Goal: Task Accomplishment & Management: Complete application form

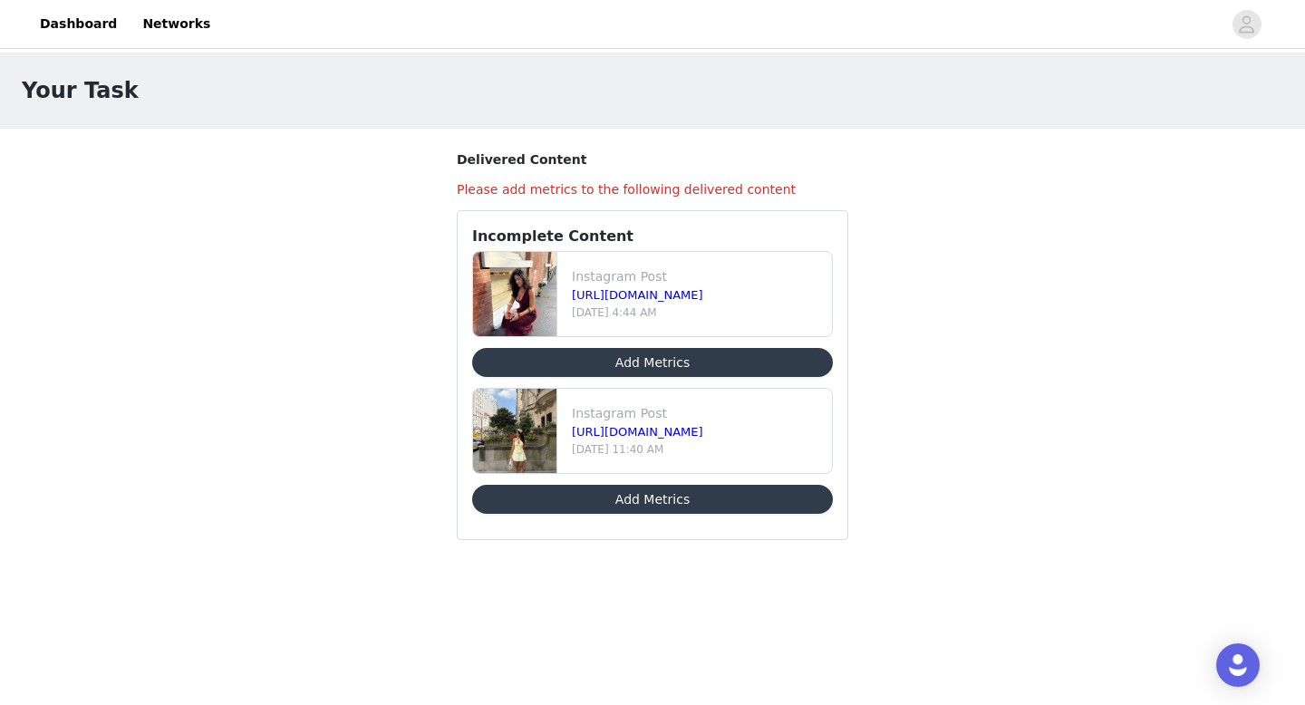
click at [641, 361] on button "Add Metrics" at bounding box center [652, 362] width 361 height 29
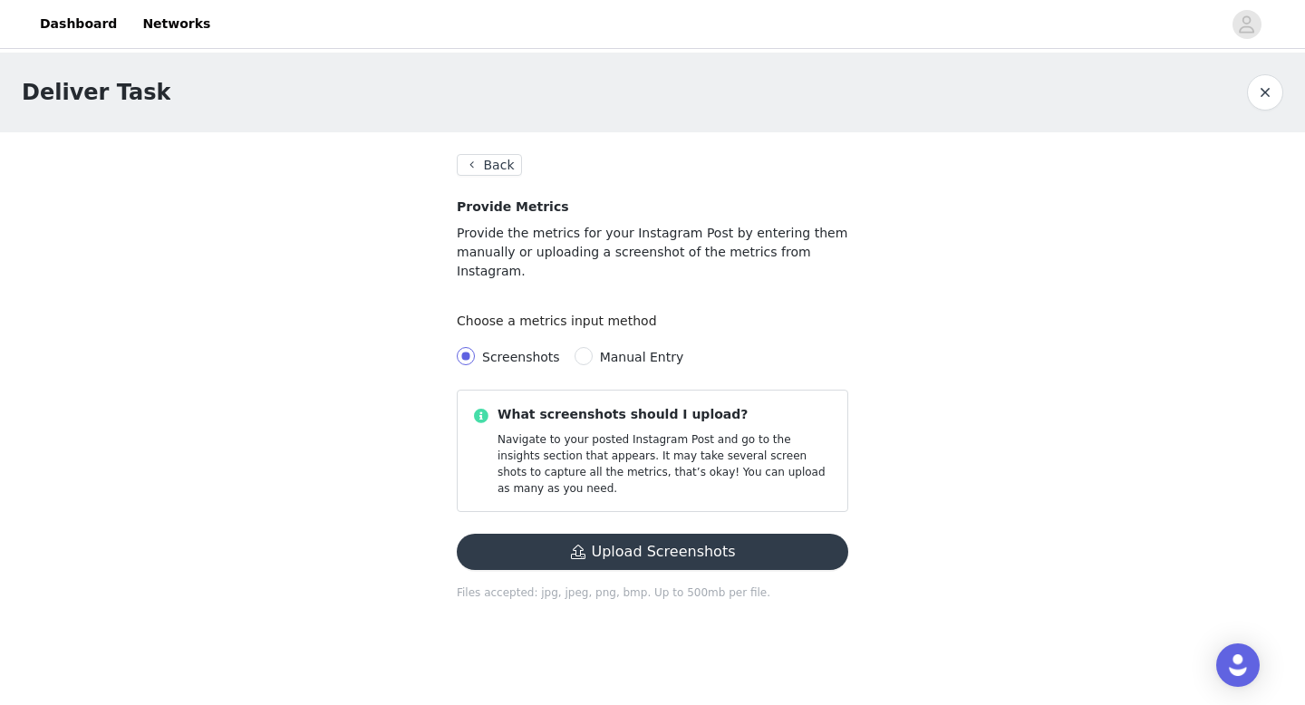
click at [592, 350] on span "Manual Entry" at bounding box center [641, 357] width 99 height 14
click at [588, 347] on input "Manual Entry" at bounding box center [583, 356] width 18 height 18
radio input "true"
radio input "false"
radio input "true"
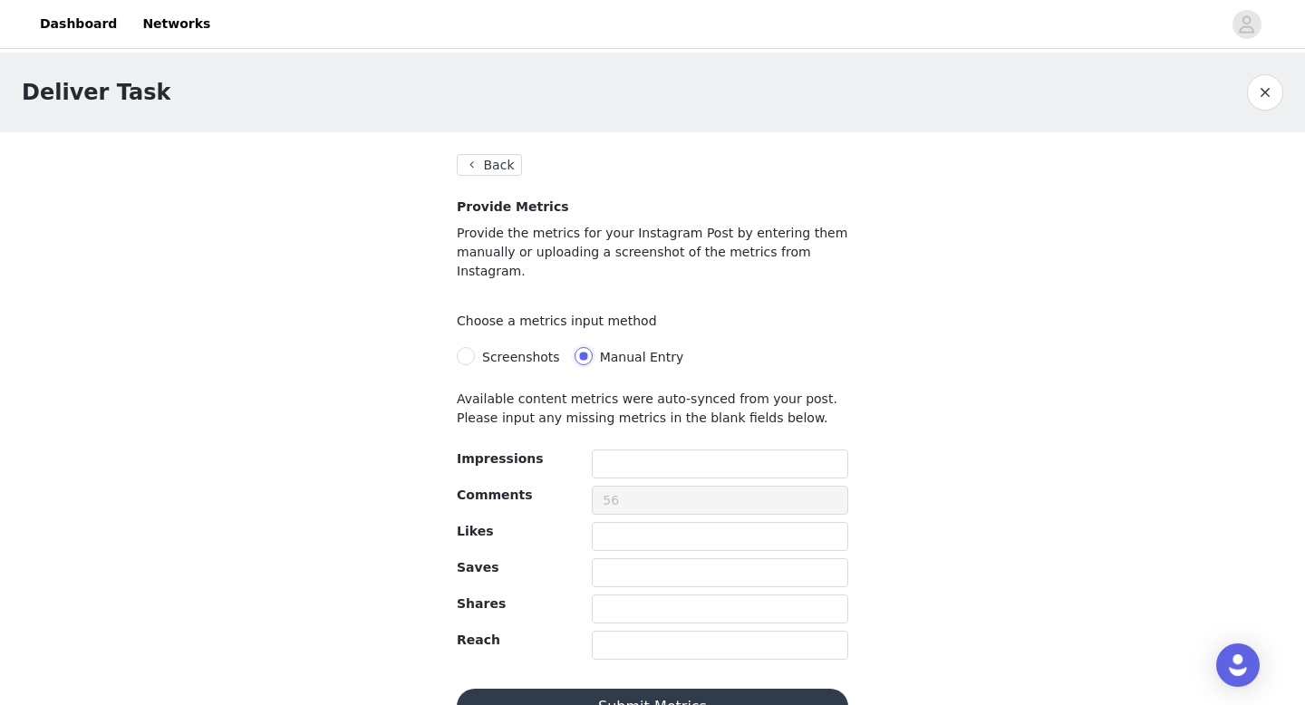
scroll to position [23, 0]
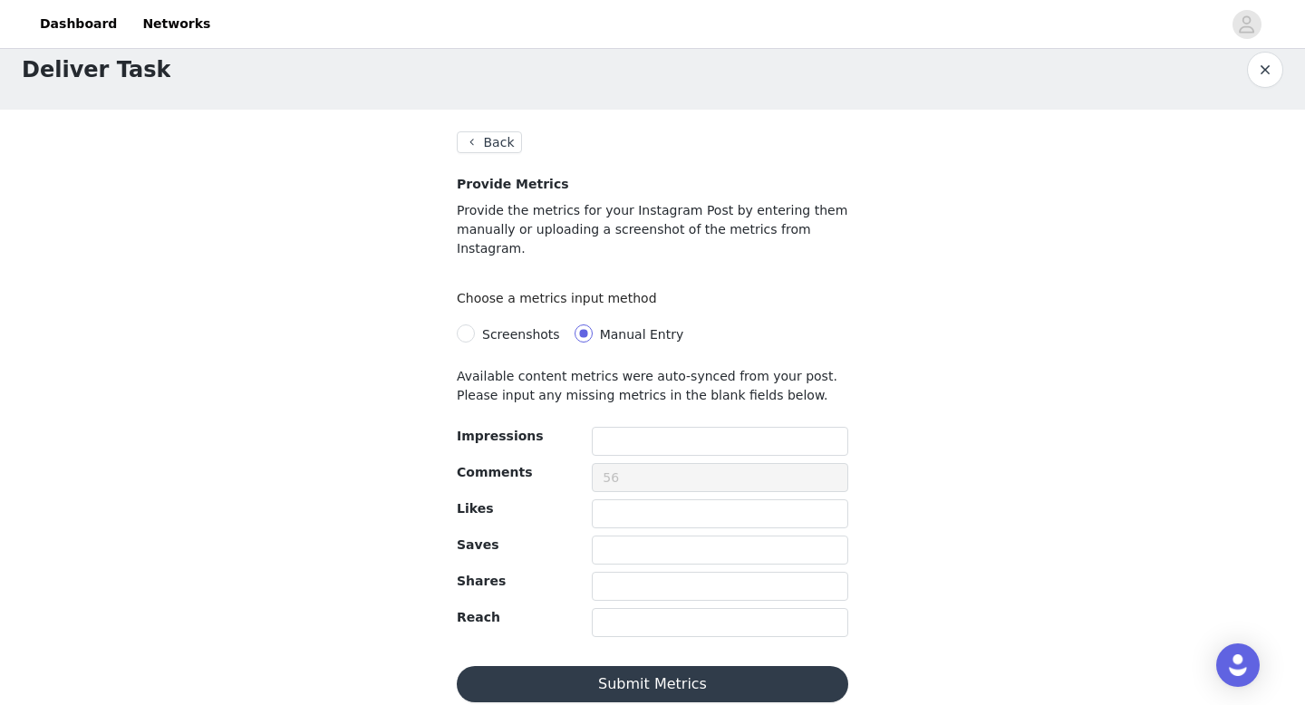
click at [483, 152] on button "Back" at bounding box center [489, 142] width 65 height 22
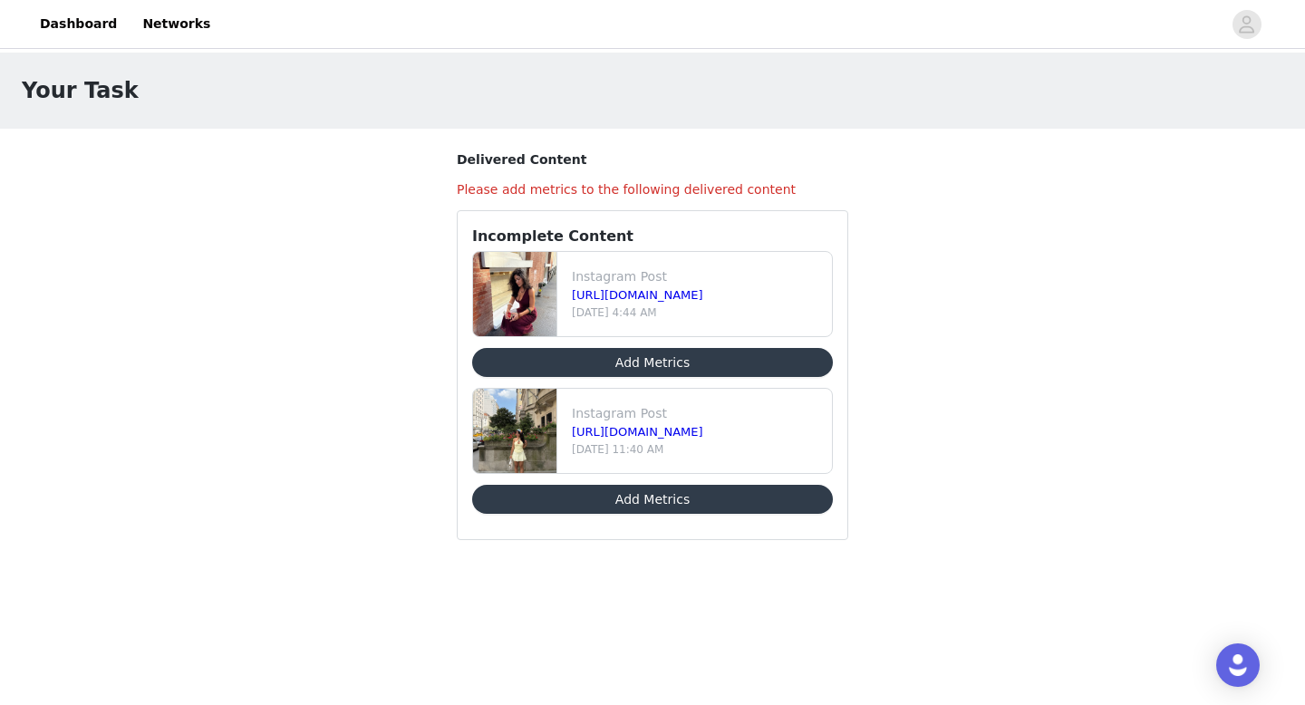
click at [589, 366] on button "Add Metrics" at bounding box center [652, 362] width 361 height 29
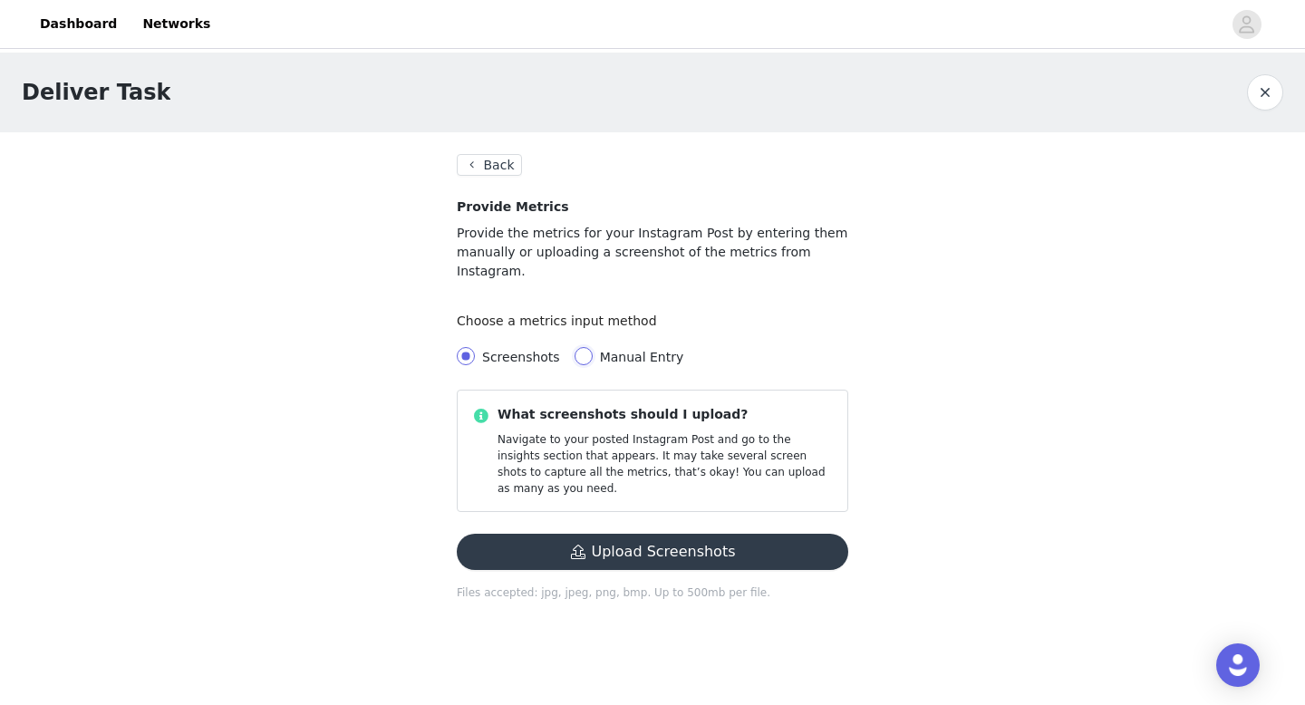
click at [574, 347] on input "Manual Entry" at bounding box center [583, 356] width 18 height 18
radio input "true"
radio input "false"
radio input "true"
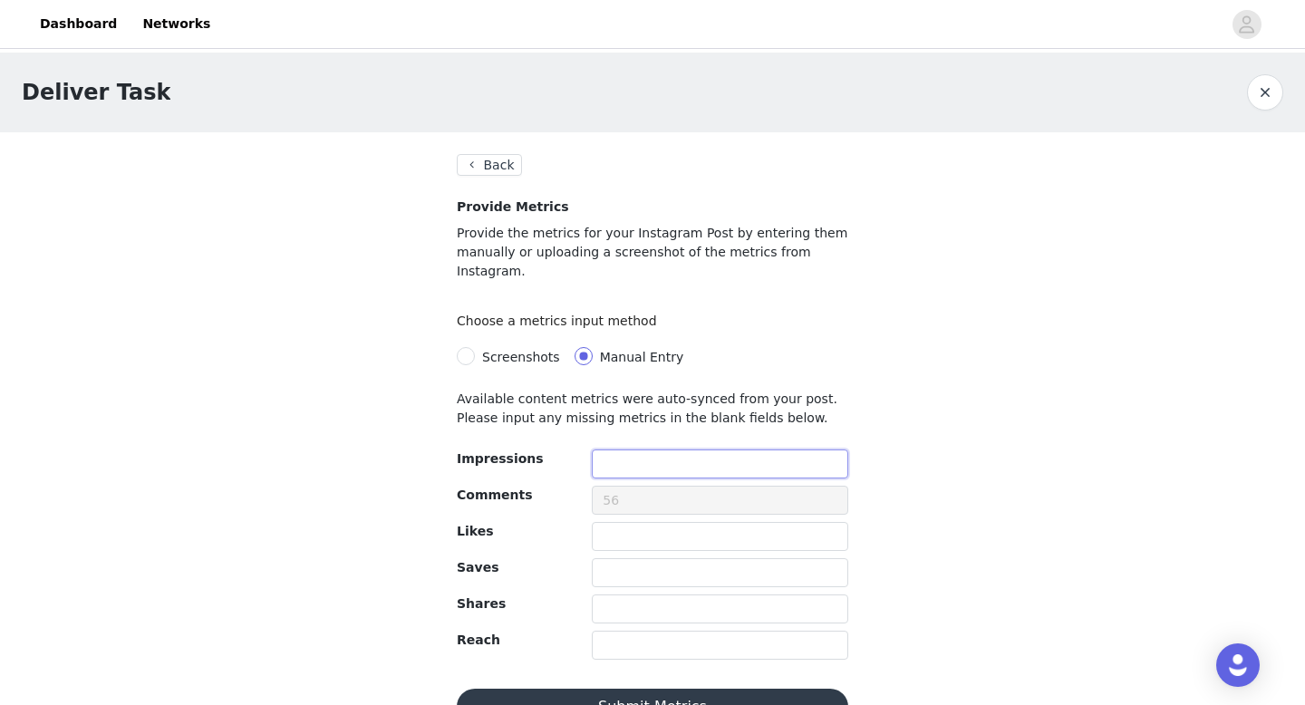
click at [635, 449] on input "text" at bounding box center [720, 463] width 256 height 29
type input "7539"
click at [641, 498] on div at bounding box center [720, 504] width 256 height 36
click at [641, 522] on input "text" at bounding box center [720, 536] width 256 height 29
type input "305"
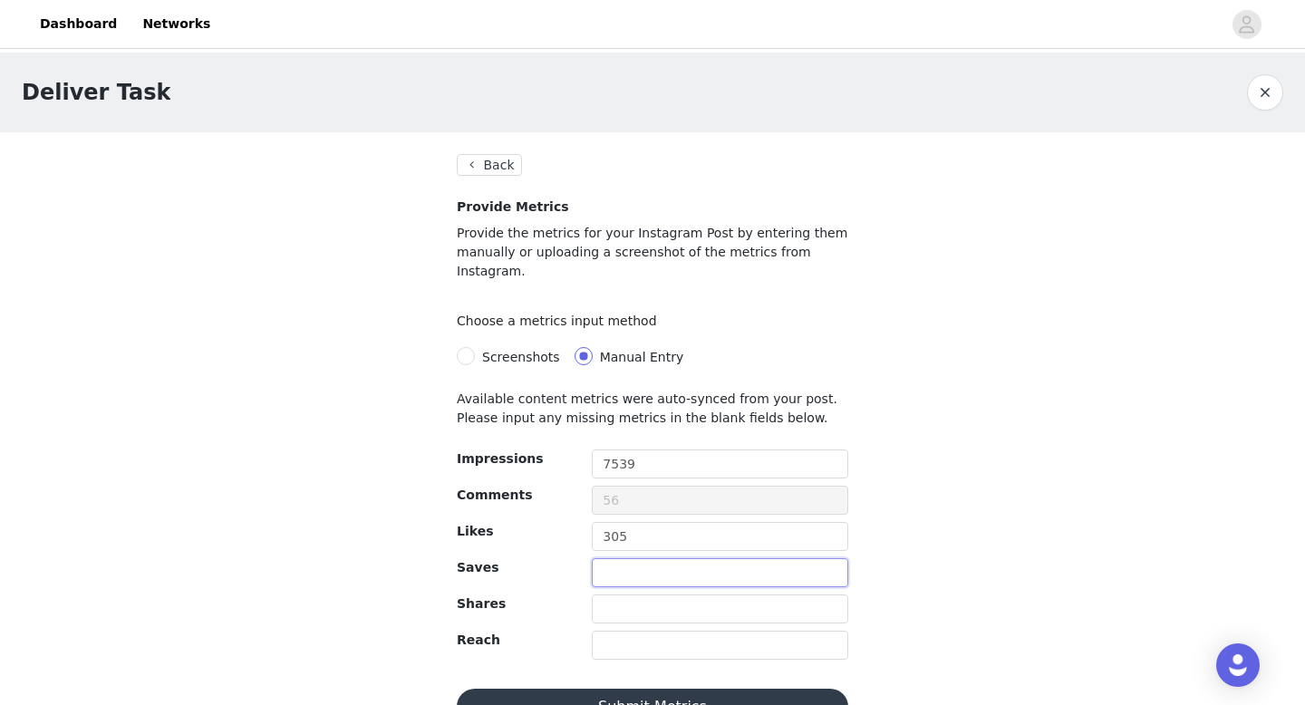
click at [631, 558] on input "text" at bounding box center [720, 572] width 256 height 29
type input "16"
click at [621, 594] on input "text" at bounding box center [720, 608] width 256 height 29
type input "3"
click at [619, 631] on input "text" at bounding box center [720, 645] width 256 height 29
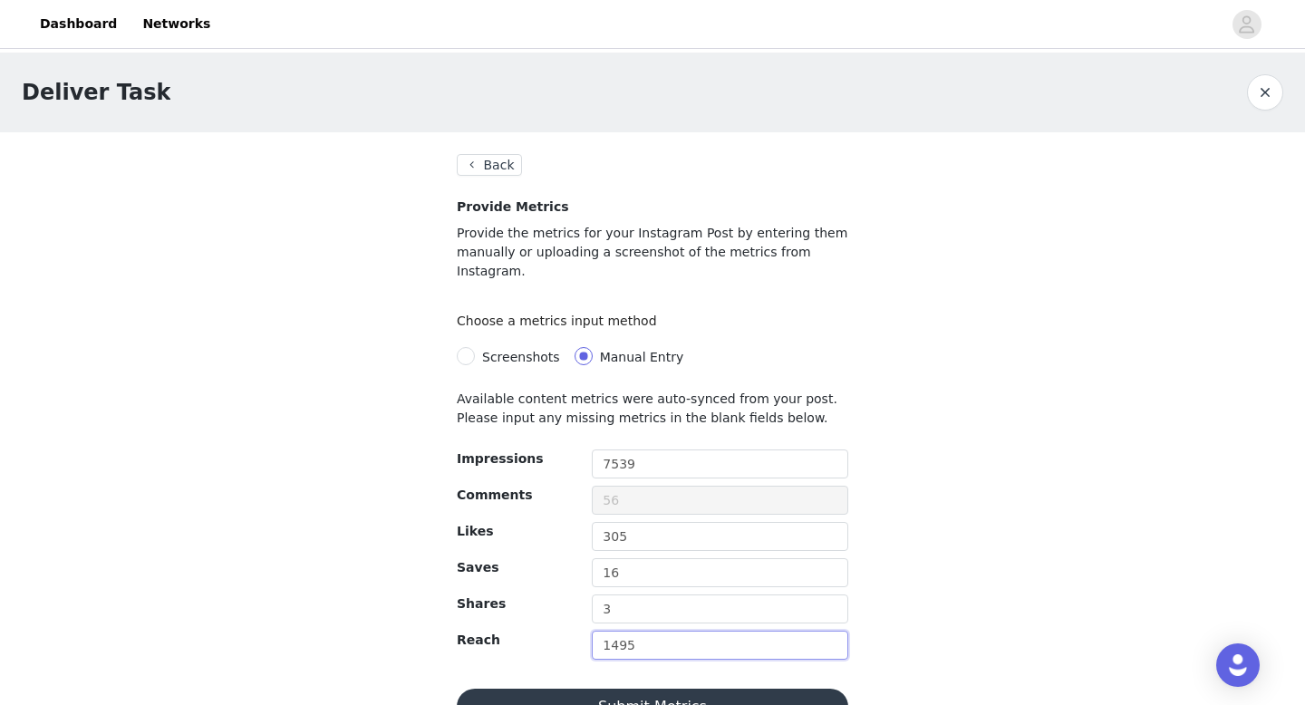
scroll to position [23, 0]
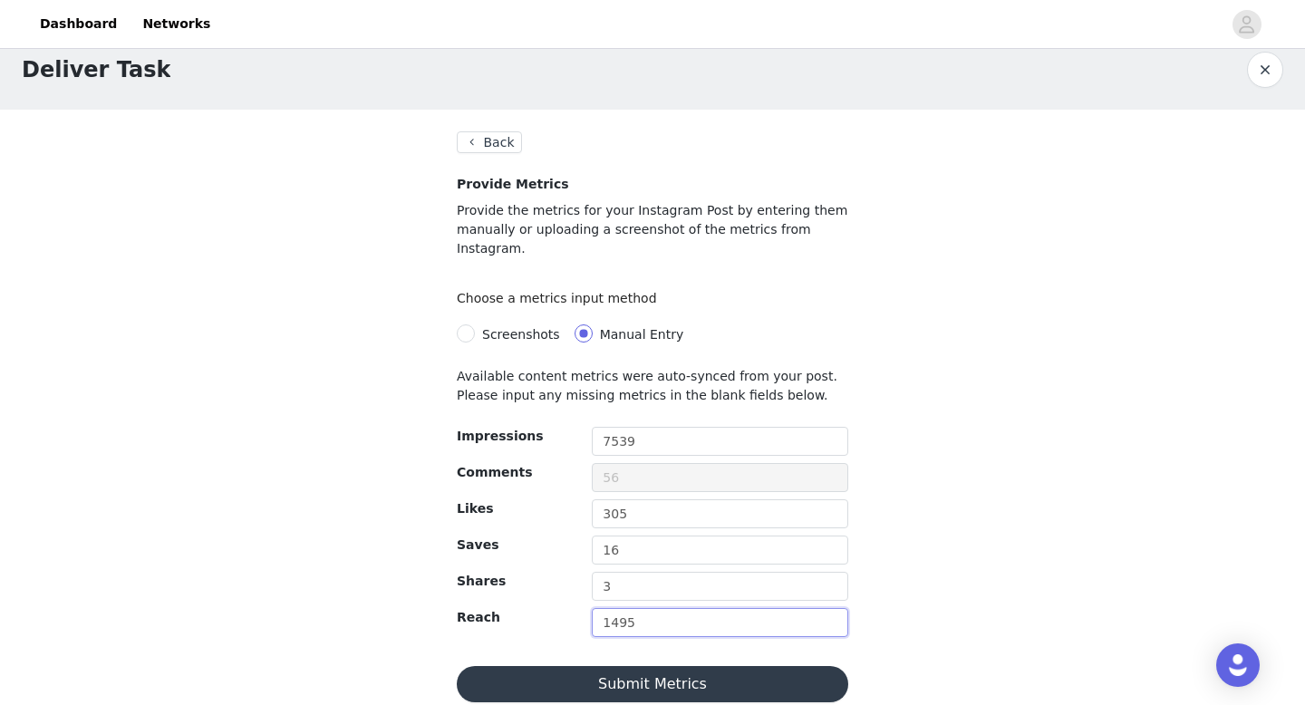
type input "1495"
click at [745, 671] on button "Submit Metrics" at bounding box center [652, 684] width 391 height 36
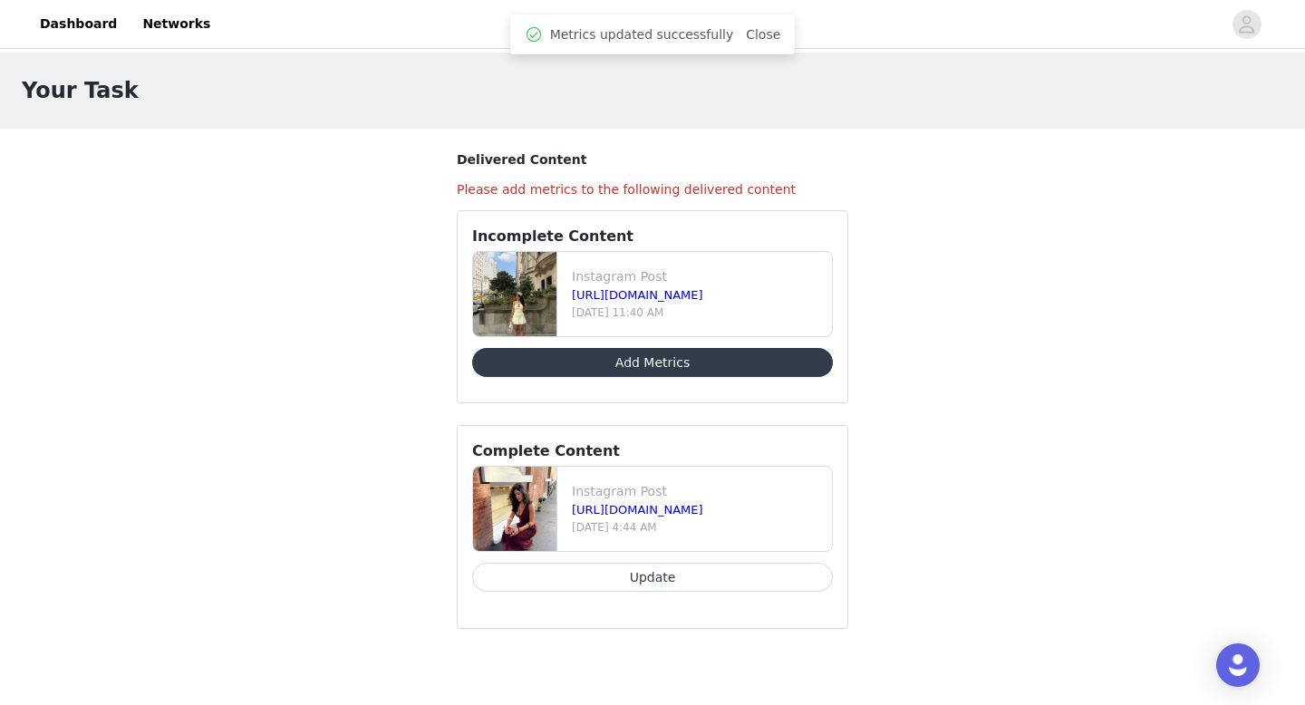
click at [633, 366] on button "Add Metrics" at bounding box center [652, 362] width 361 height 29
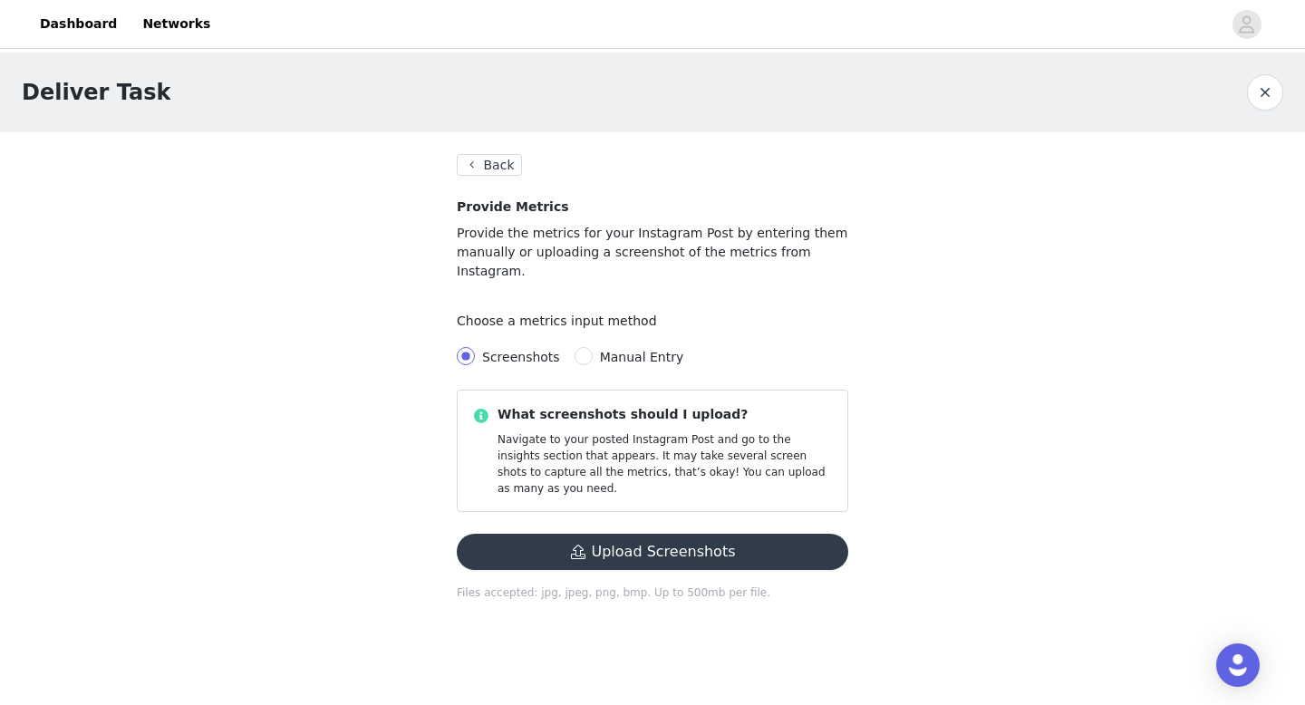
click at [592, 350] on span "Manual Entry" at bounding box center [641, 357] width 99 height 14
click at [590, 347] on input "Manual Entry" at bounding box center [583, 356] width 18 height 18
radio input "true"
radio input "false"
radio input "true"
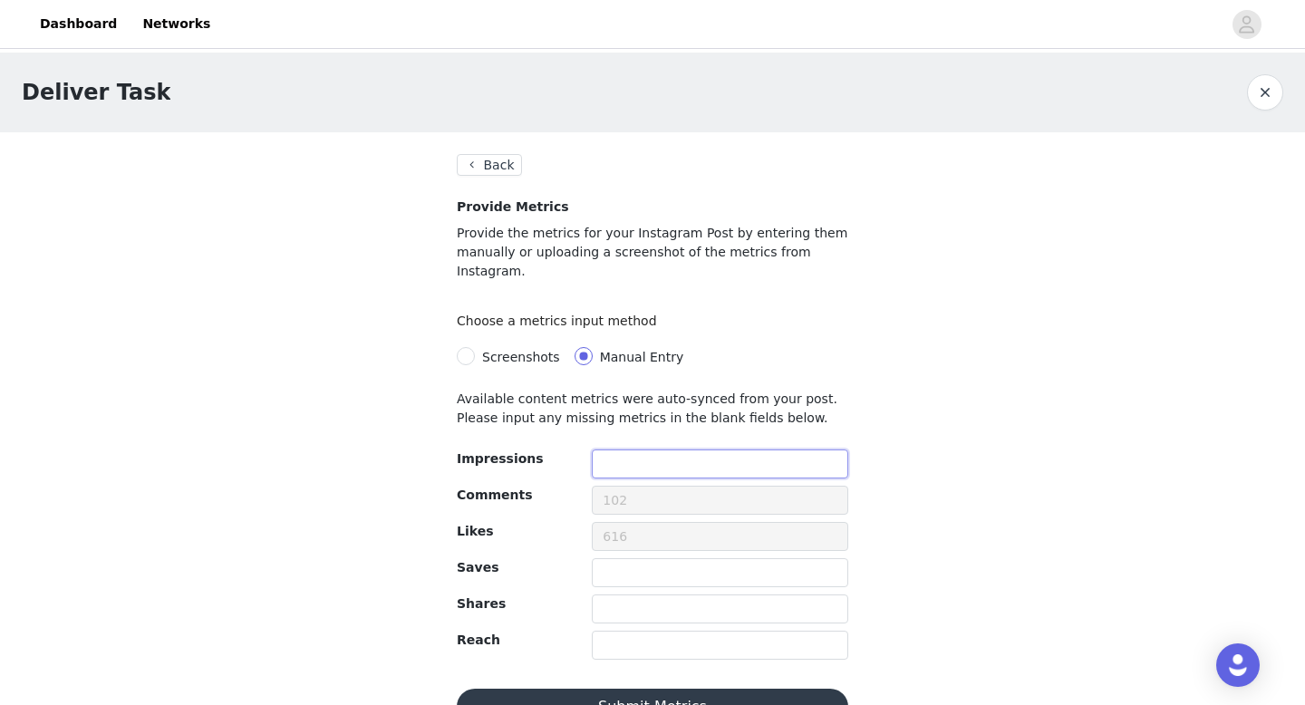
click at [625, 449] on input "text" at bounding box center [720, 463] width 256 height 29
type input "22450"
click at [622, 558] on input "text" at bounding box center [720, 572] width 256 height 29
type input "101"
click at [618, 594] on input "text" at bounding box center [720, 608] width 256 height 29
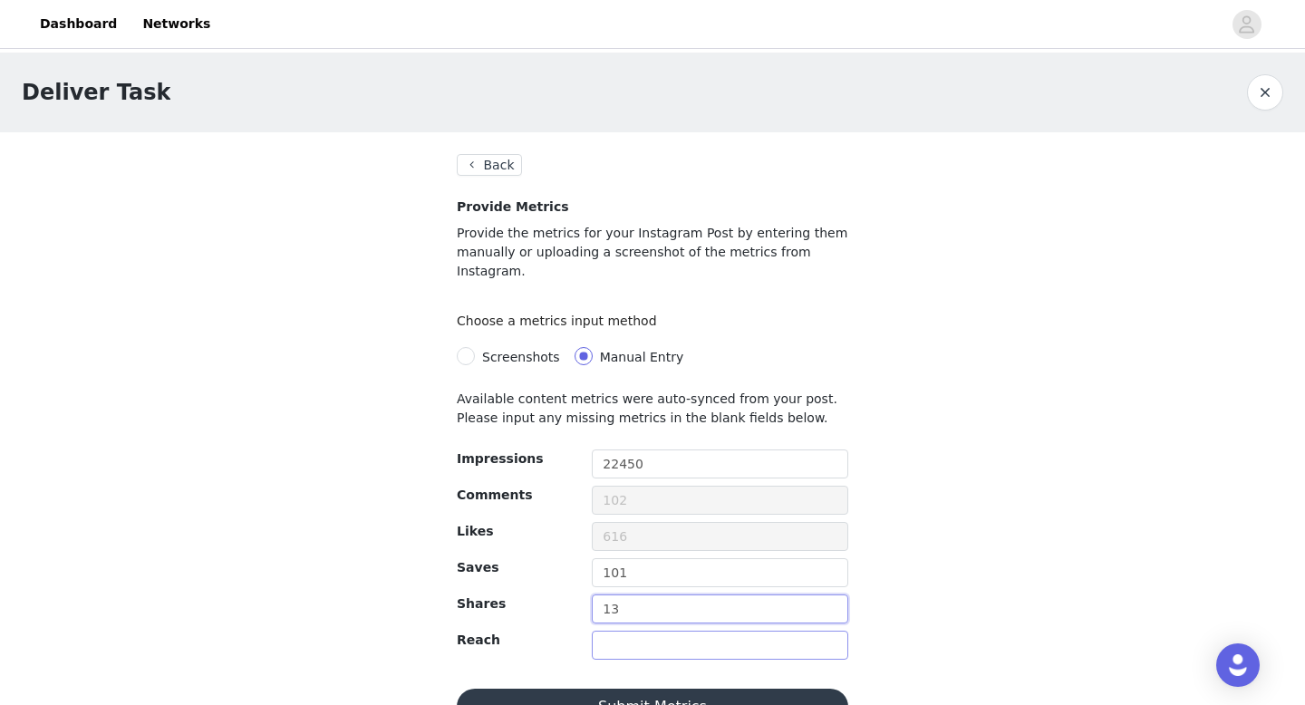
type input "13"
click at [639, 631] on input "text" at bounding box center [720, 645] width 256 height 29
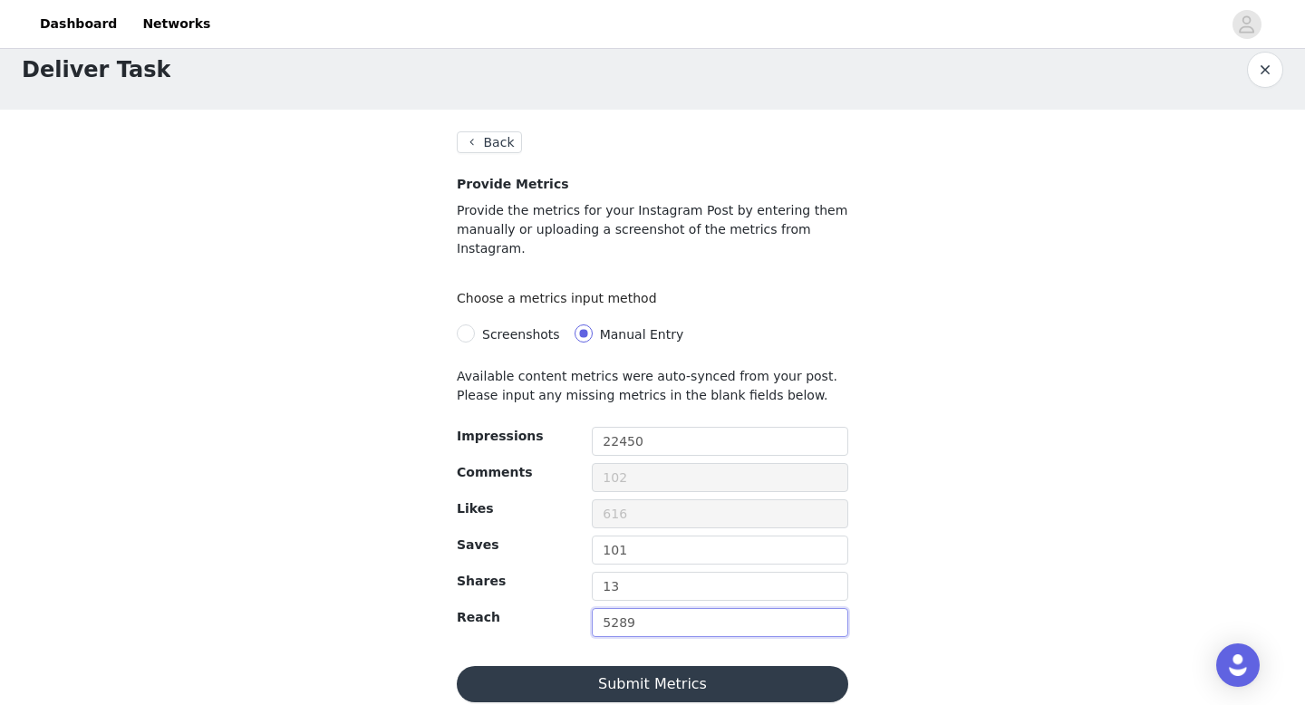
type input "5289"
click at [689, 673] on button "Submit Metrics" at bounding box center [652, 684] width 391 height 36
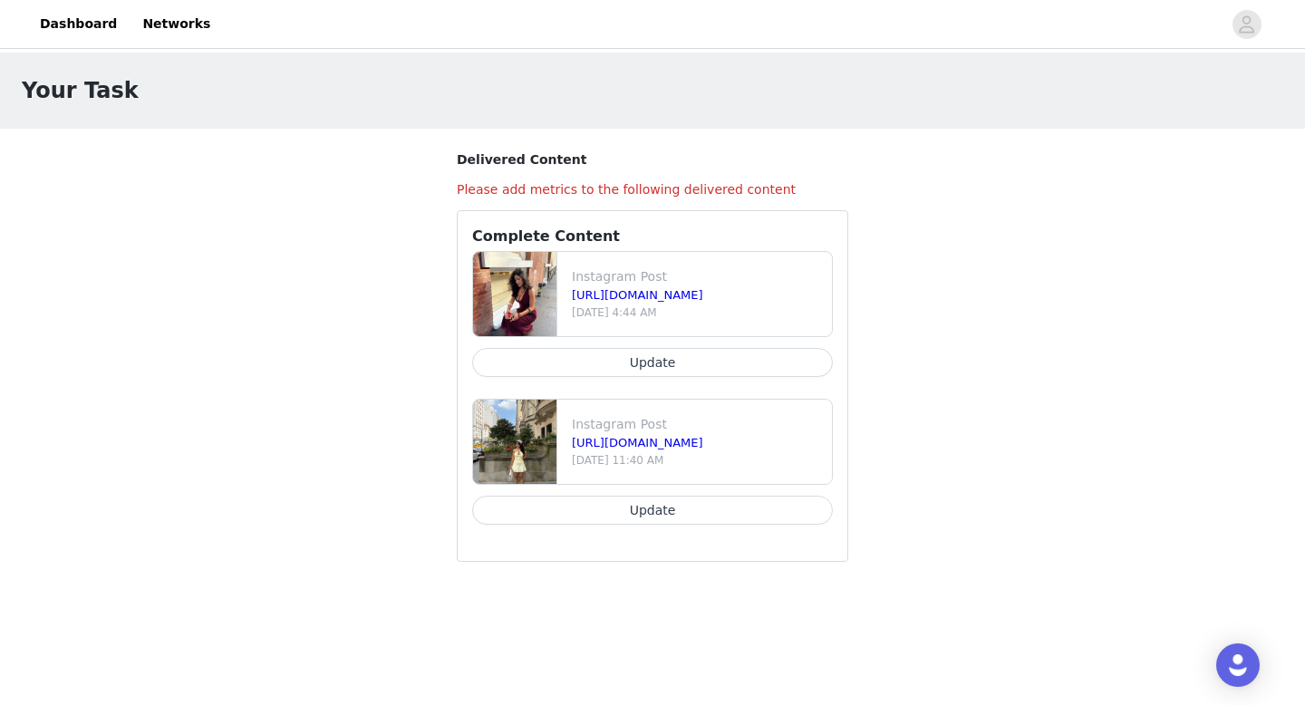
click at [602, 366] on button "Update" at bounding box center [652, 362] width 361 height 29
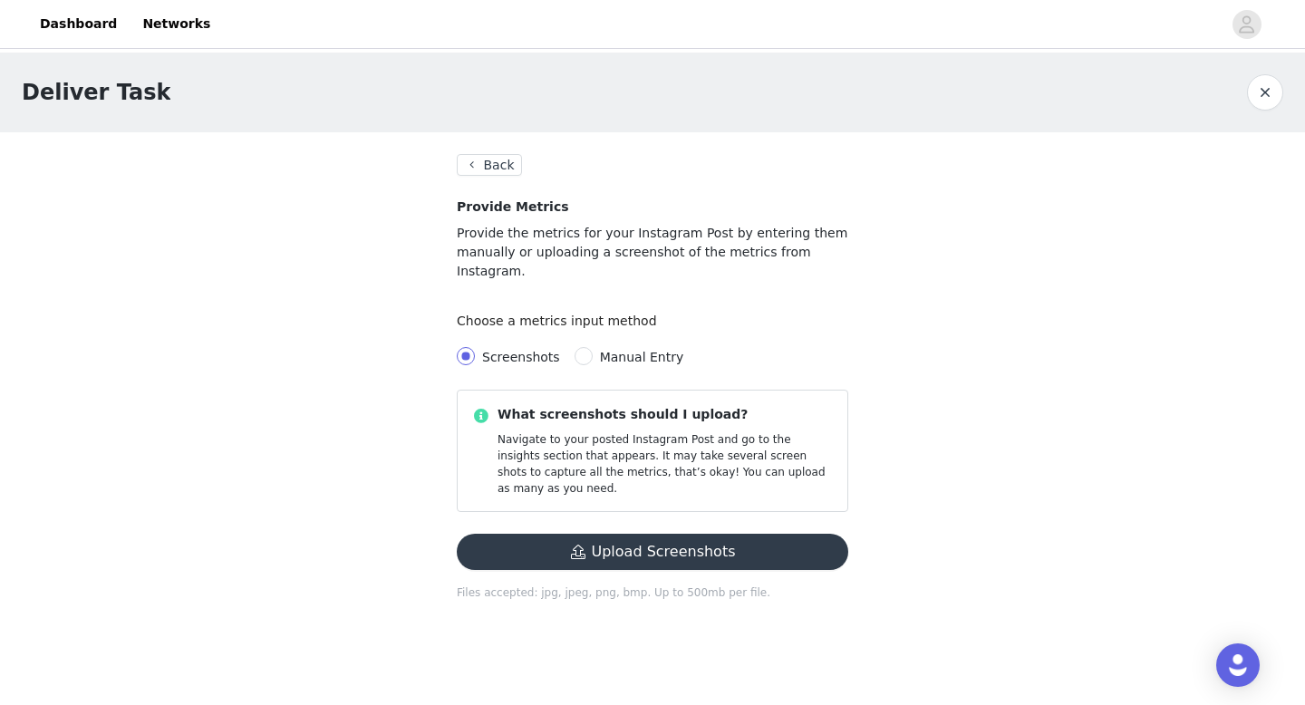
click at [493, 165] on button "Back" at bounding box center [489, 165] width 65 height 22
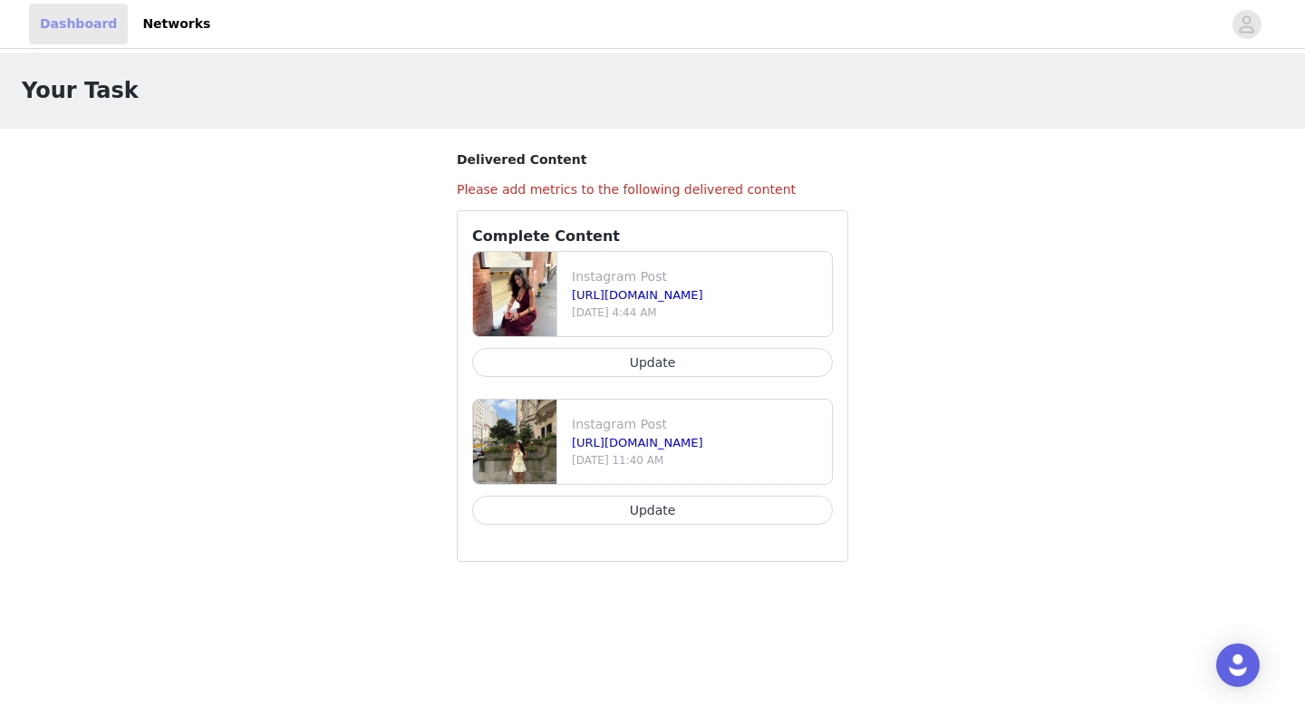
click at [91, 28] on link "Dashboard" at bounding box center [78, 24] width 99 height 41
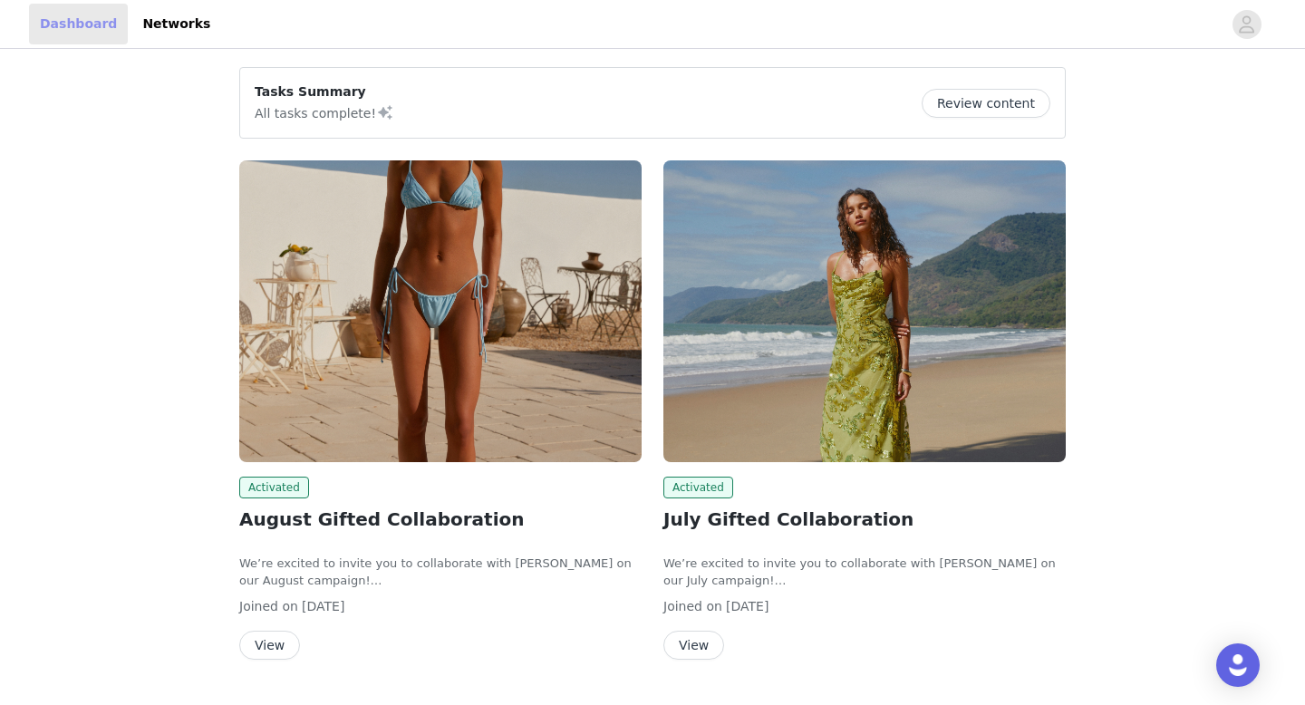
scroll to position [45, 0]
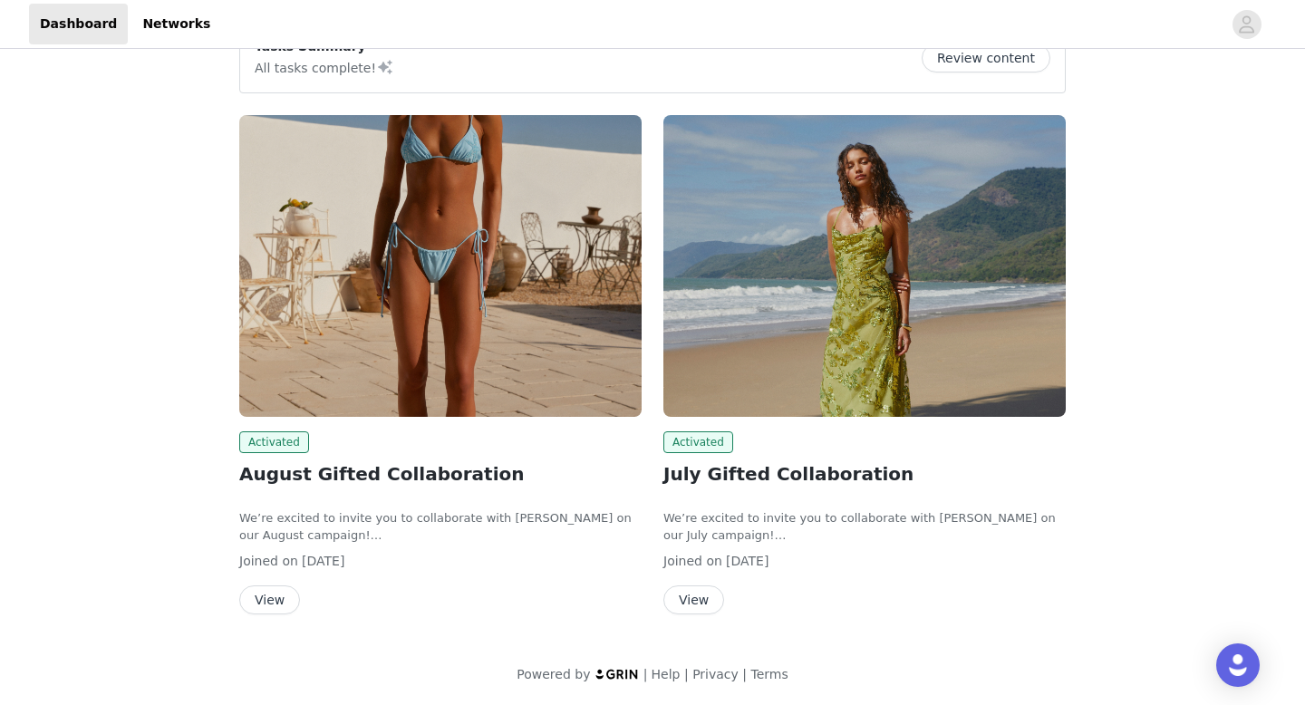
click at [275, 596] on button "View" at bounding box center [269, 599] width 61 height 29
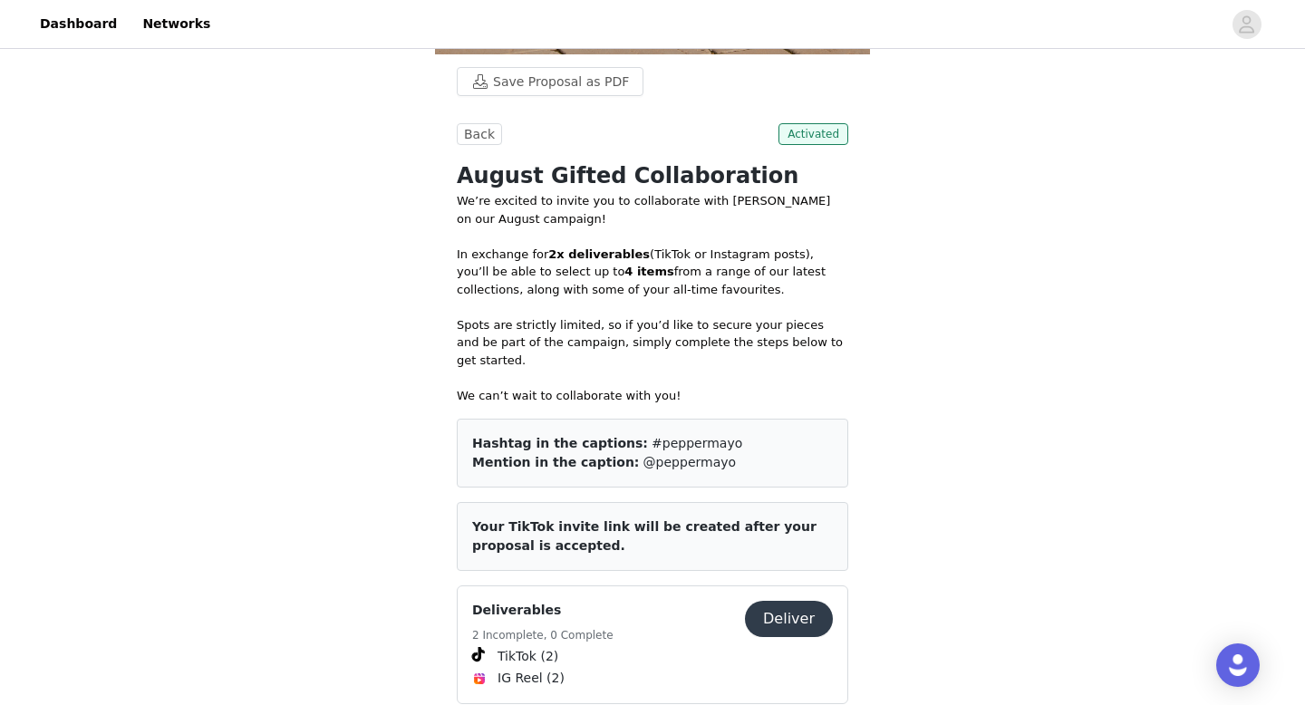
scroll to position [770, 0]
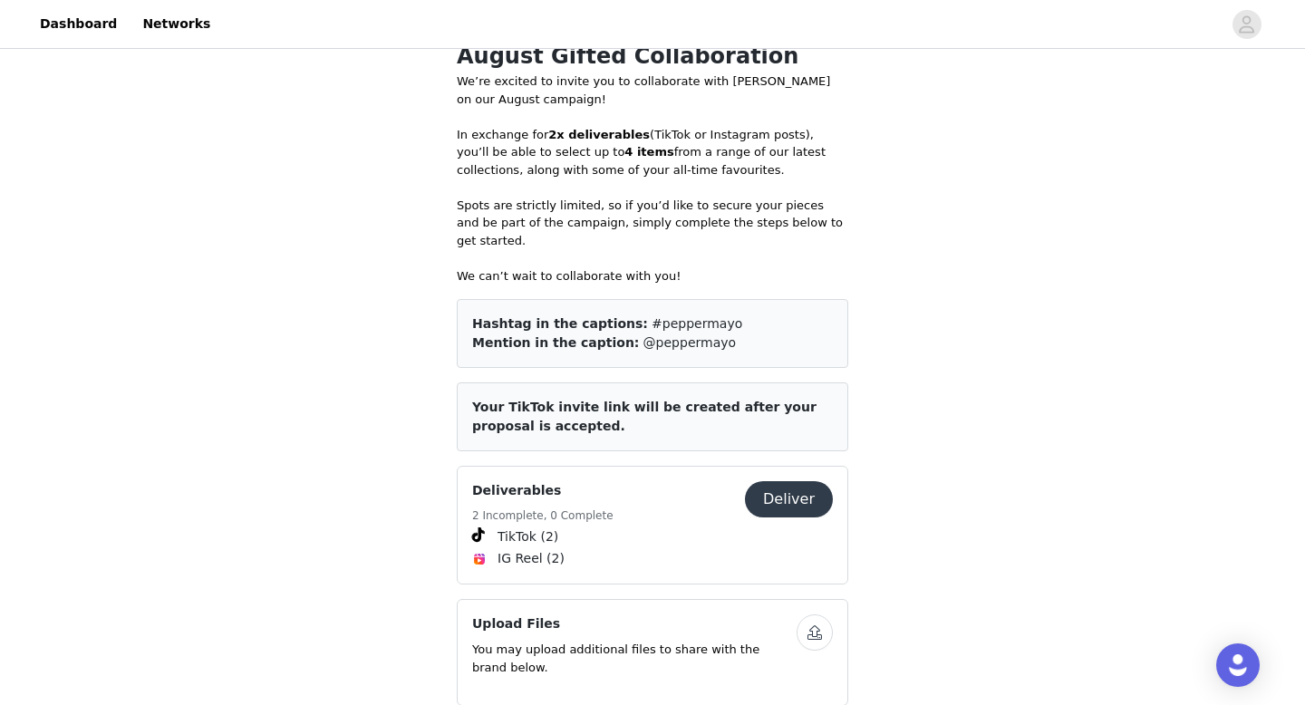
click at [785, 486] on button "Deliver" at bounding box center [789, 499] width 88 height 36
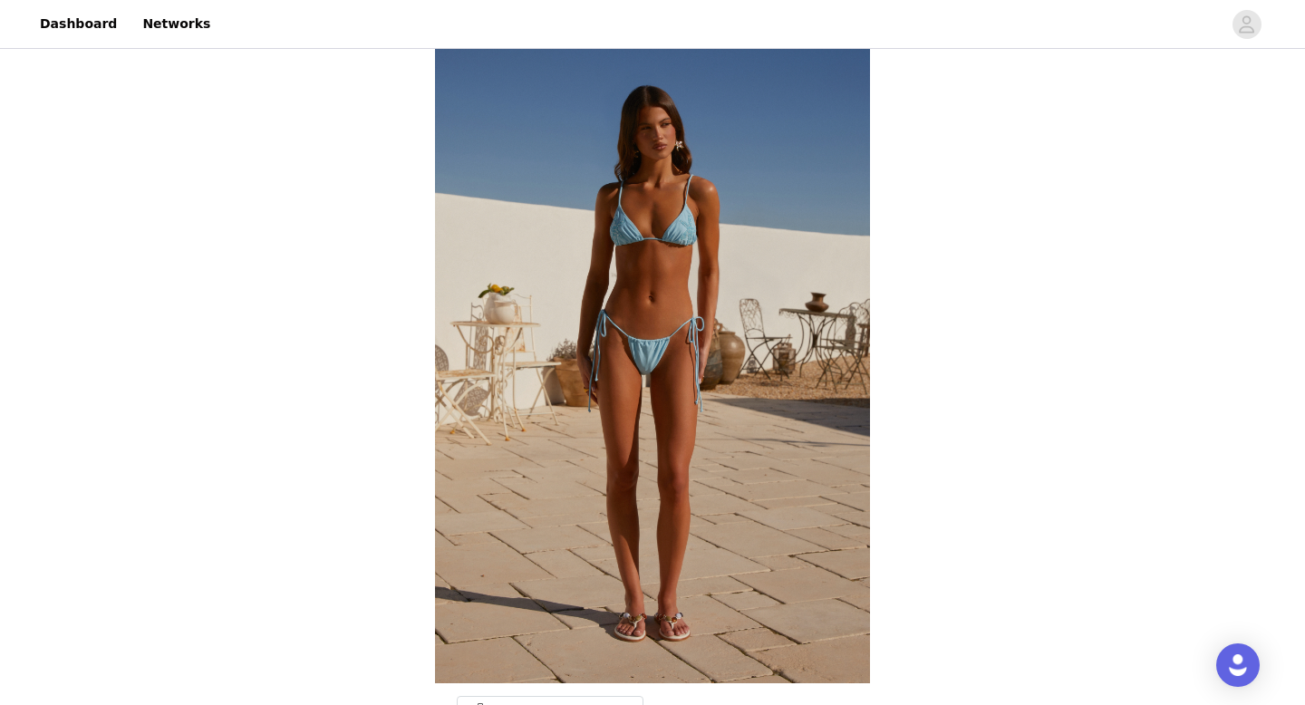
scroll to position [770, 0]
